Goal: Browse casually: Explore the website without a specific task or goal

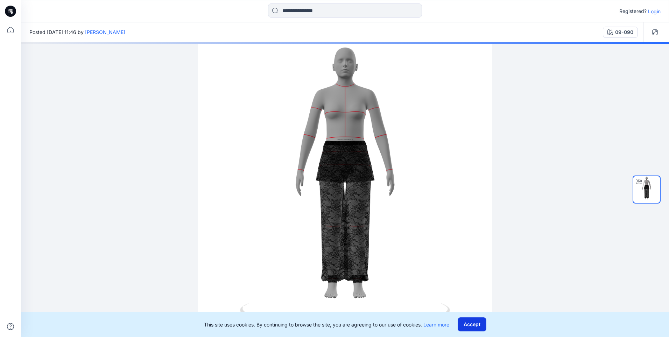
click at [483, 323] on button "Accept" at bounding box center [472, 324] width 29 height 14
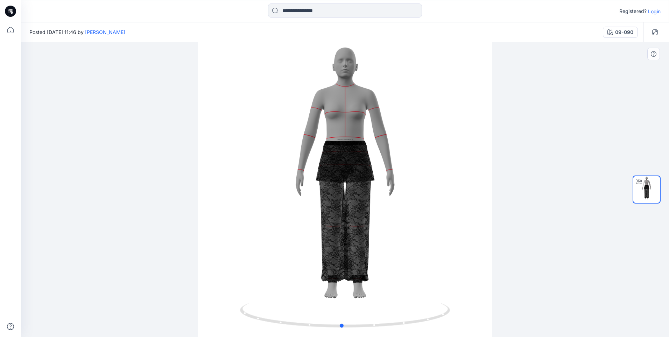
drag, startPoint x: 439, startPoint y: 223, endPoint x: 414, endPoint y: 226, distance: 24.5
click at [414, 226] on div at bounding box center [345, 189] width 648 height 295
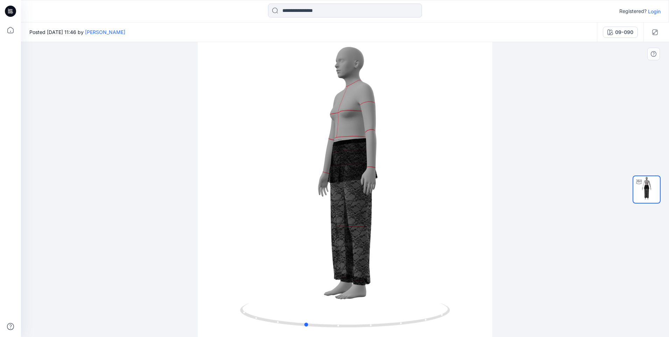
drag, startPoint x: 386, startPoint y: 195, endPoint x: 368, endPoint y: 196, distance: 17.5
click at [368, 196] on div at bounding box center [345, 189] width 648 height 295
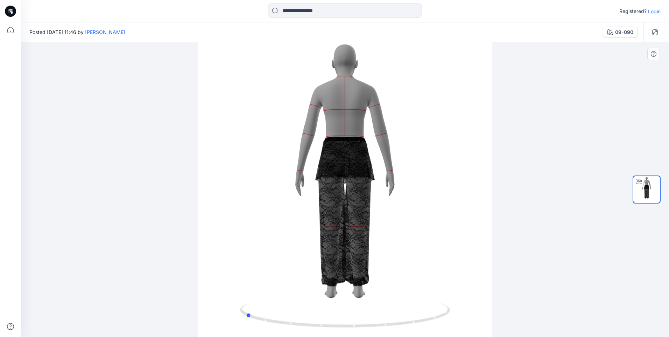
drag, startPoint x: 376, startPoint y: 202, endPoint x: 323, endPoint y: 204, distance: 52.9
click at [323, 204] on div at bounding box center [345, 189] width 648 height 295
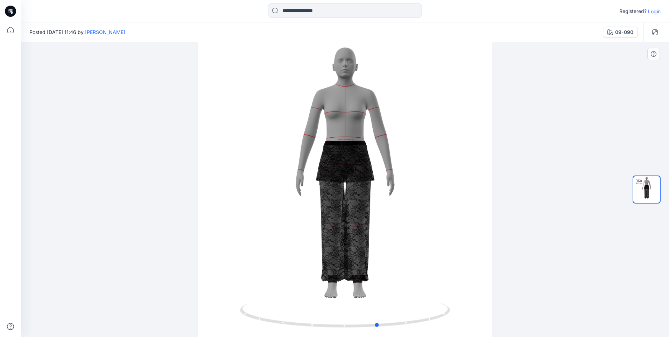
drag, startPoint x: 355, startPoint y: 210, endPoint x: 306, endPoint y: 211, distance: 48.7
click at [306, 211] on div at bounding box center [345, 189] width 648 height 295
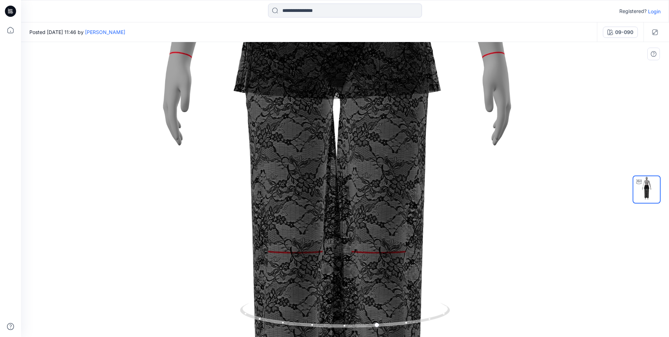
drag, startPoint x: 412, startPoint y: 248, endPoint x: 401, endPoint y: 128, distance: 120.5
click at [401, 128] on img at bounding box center [336, 123] width 1038 height 1038
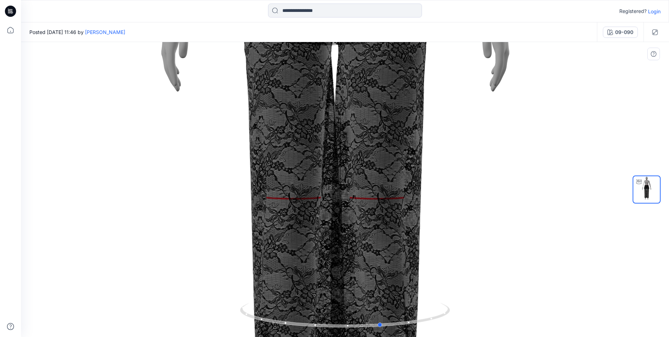
drag, startPoint x: 341, startPoint y: 273, endPoint x: 360, endPoint y: 164, distance: 110.8
click at [360, 166] on div at bounding box center [345, 189] width 648 height 295
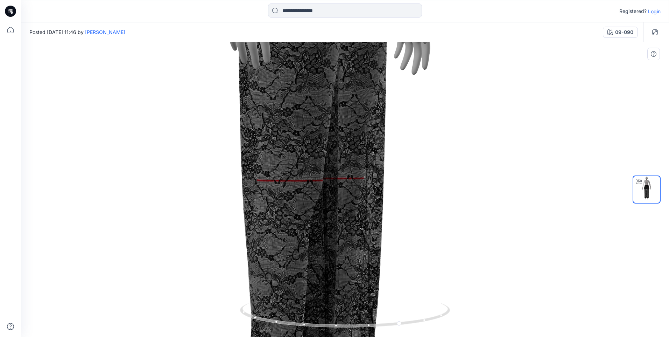
drag, startPoint x: 355, startPoint y: 257, endPoint x: 352, endPoint y: 161, distance: 95.9
click at [352, 161] on img at bounding box center [335, 50] width 1038 height 1038
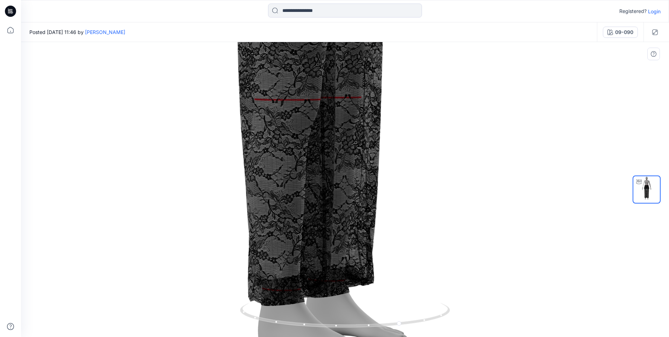
drag, startPoint x: 352, startPoint y: 221, endPoint x: 349, endPoint y: 167, distance: 53.6
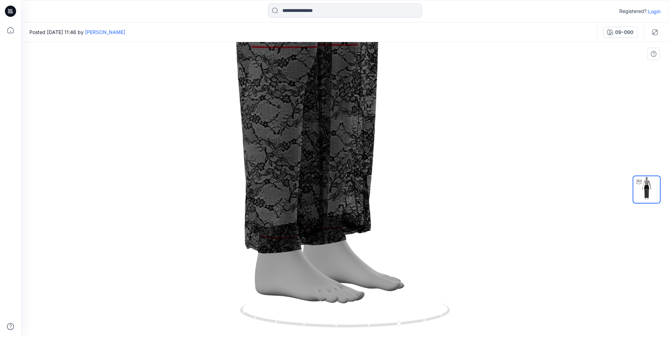
drag, startPoint x: 394, startPoint y: 201, endPoint x: 372, endPoint y: 211, distance: 24.0
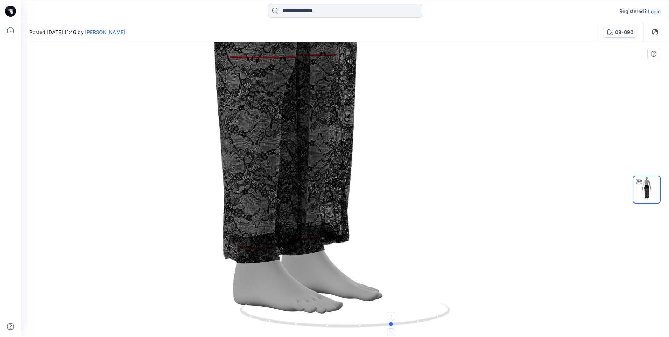
drag, startPoint x: 410, startPoint y: 324, endPoint x: 399, endPoint y: 327, distance: 11.1
click at [399, 327] on icon at bounding box center [346, 316] width 212 height 26
drag, startPoint x: 390, startPoint y: 321, endPoint x: 406, endPoint y: 321, distance: 15.4
click at [406, 321] on icon at bounding box center [346, 316] width 212 height 26
drag, startPoint x: 362, startPoint y: 327, endPoint x: 374, endPoint y: 323, distance: 12.5
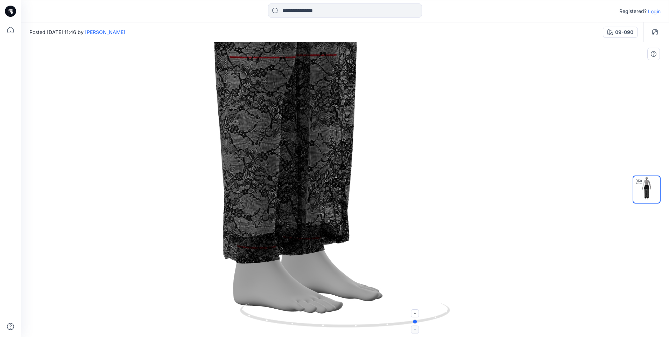
click at [374, 323] on icon at bounding box center [346, 316] width 212 height 26
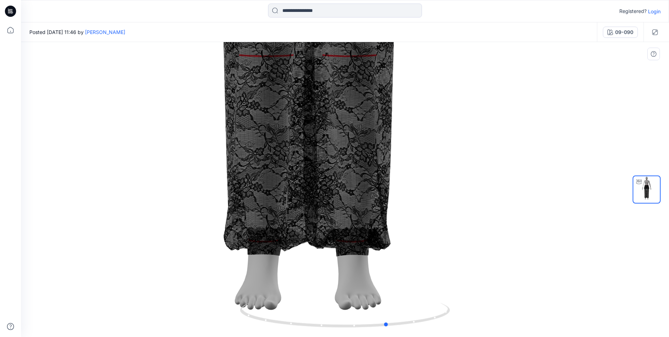
drag, startPoint x: 348, startPoint y: 330, endPoint x: 315, endPoint y: 330, distance: 32.9
click at [315, 331] on div at bounding box center [345, 319] width 210 height 35
drag, startPoint x: 408, startPoint y: 328, endPoint x: 379, endPoint y: 328, distance: 28.7
click at [379, 328] on icon at bounding box center [346, 316] width 212 height 26
drag, startPoint x: 395, startPoint y: 326, endPoint x: 372, endPoint y: 327, distance: 23.1
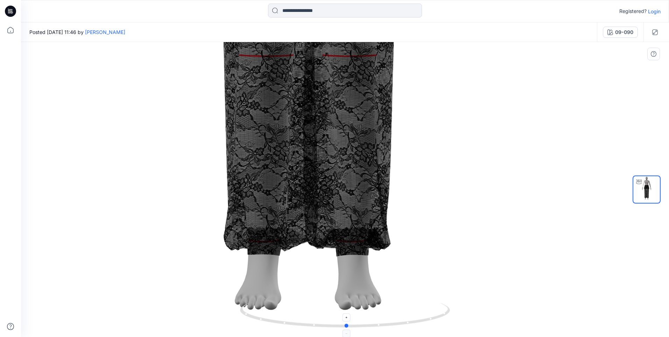
click at [372, 327] on icon at bounding box center [346, 316] width 212 height 26
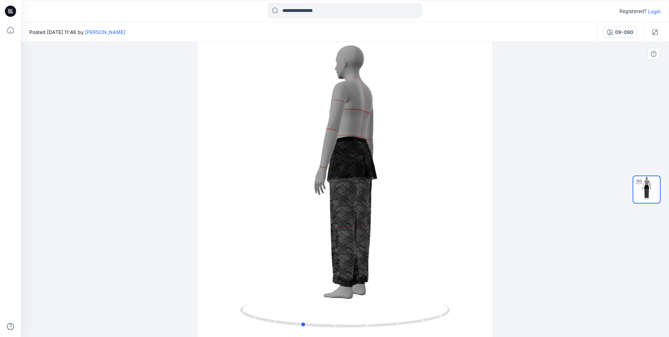
drag, startPoint x: 391, startPoint y: 148, endPoint x: 333, endPoint y: 156, distance: 58.0
click at [333, 156] on div at bounding box center [345, 189] width 648 height 295
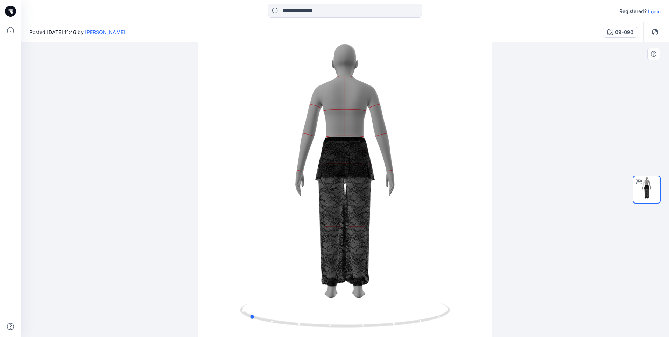
drag, startPoint x: 369, startPoint y: 154, endPoint x: 325, endPoint y: 154, distance: 44.1
click at [325, 154] on div at bounding box center [345, 189] width 648 height 295
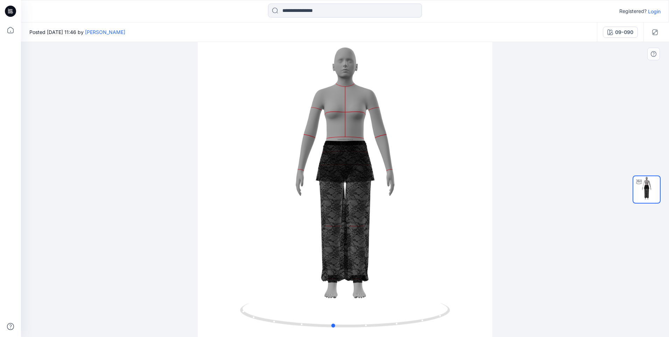
drag, startPoint x: 380, startPoint y: 147, endPoint x: 290, endPoint y: 148, distance: 89.2
click at [290, 148] on div at bounding box center [345, 189] width 648 height 295
drag, startPoint x: 412, startPoint y: 162, endPoint x: 313, endPoint y: 161, distance: 99.8
click at [313, 161] on div at bounding box center [345, 189] width 648 height 295
